Goal: Find specific fact: Find specific fact

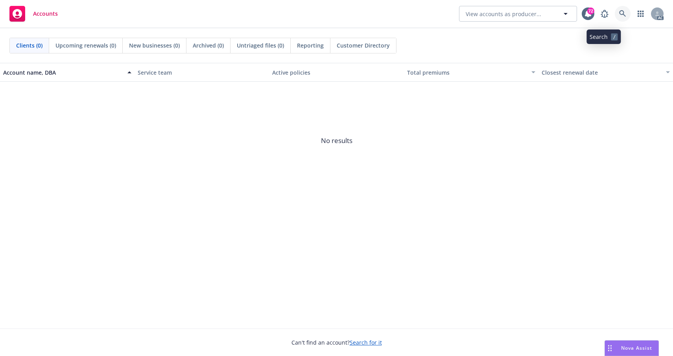
click at [619, 15] on icon at bounding box center [622, 13] width 7 height 7
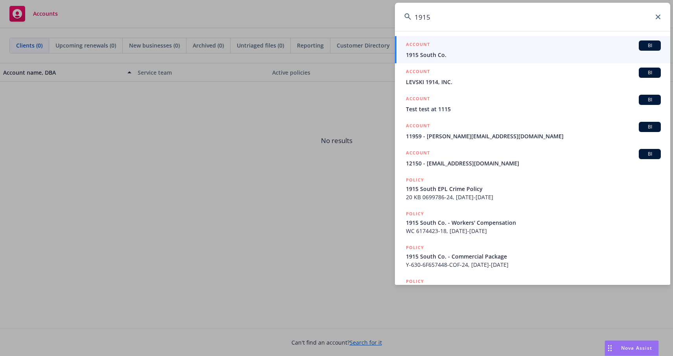
type input "1915"
click at [453, 52] on span "1915 South Co." at bounding box center [533, 55] width 255 height 8
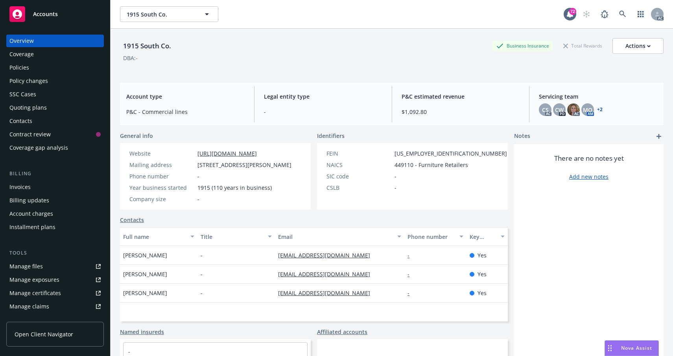
click at [41, 74] on div "Policies" at bounding box center [54, 67] width 91 height 13
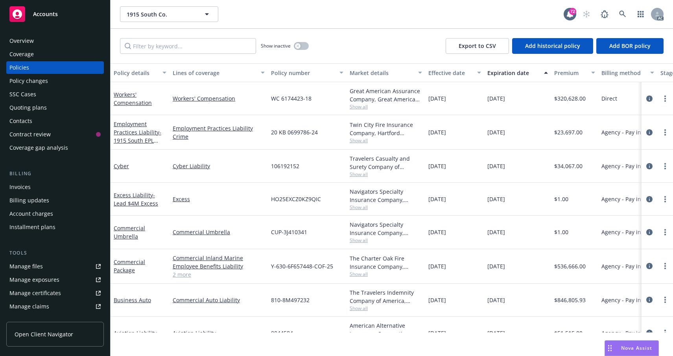
scroll to position [65, 0]
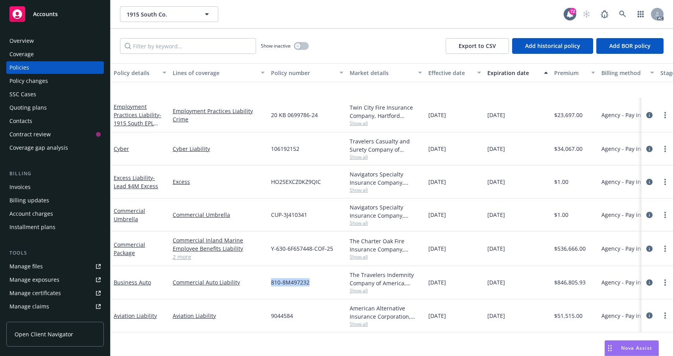
drag, startPoint x: 311, startPoint y: 293, endPoint x: 273, endPoint y: 296, distance: 37.9
click at [273, 296] on div "810-8M497232" at bounding box center [307, 282] width 79 height 33
copy span "810-8M497232"
